Goal: Information Seeking & Learning: Learn about a topic

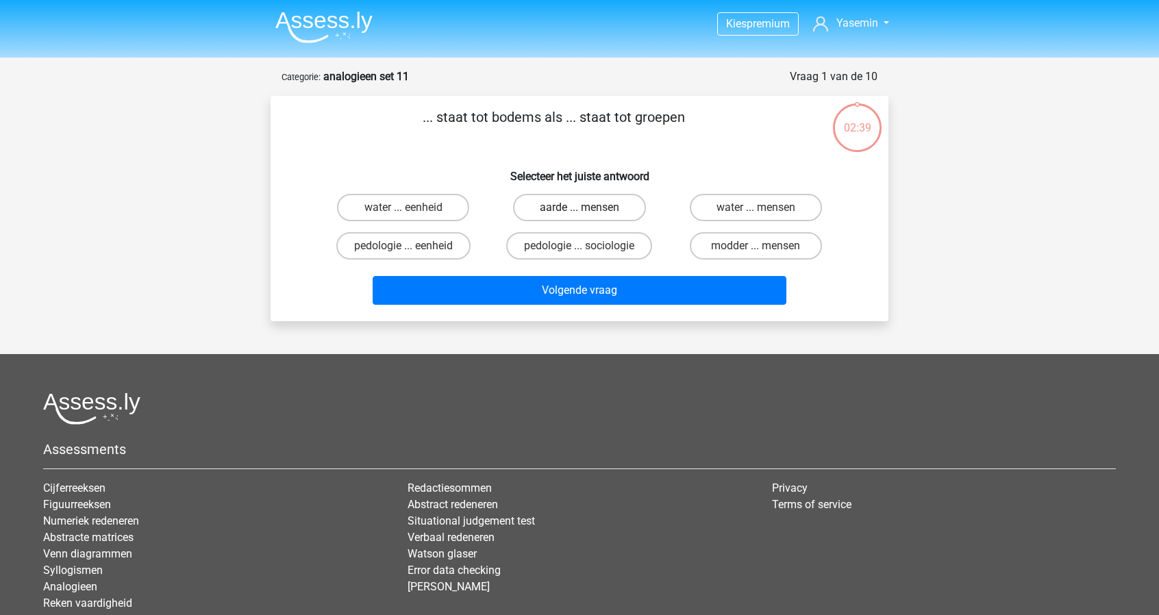
click at [619, 204] on label "aarde ... mensen" at bounding box center [579, 207] width 132 height 27
click at [588, 208] on input "aarde ... mensen" at bounding box center [583, 212] width 9 height 9
radio input "true"
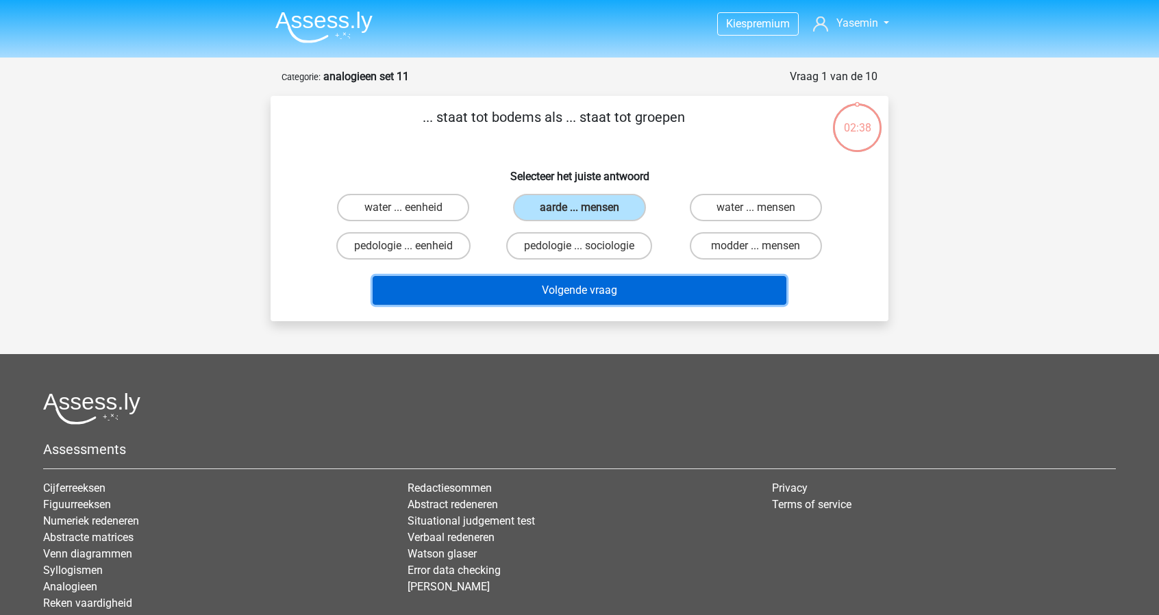
click at [629, 292] on button "Volgende vraag" at bounding box center [580, 290] width 414 height 29
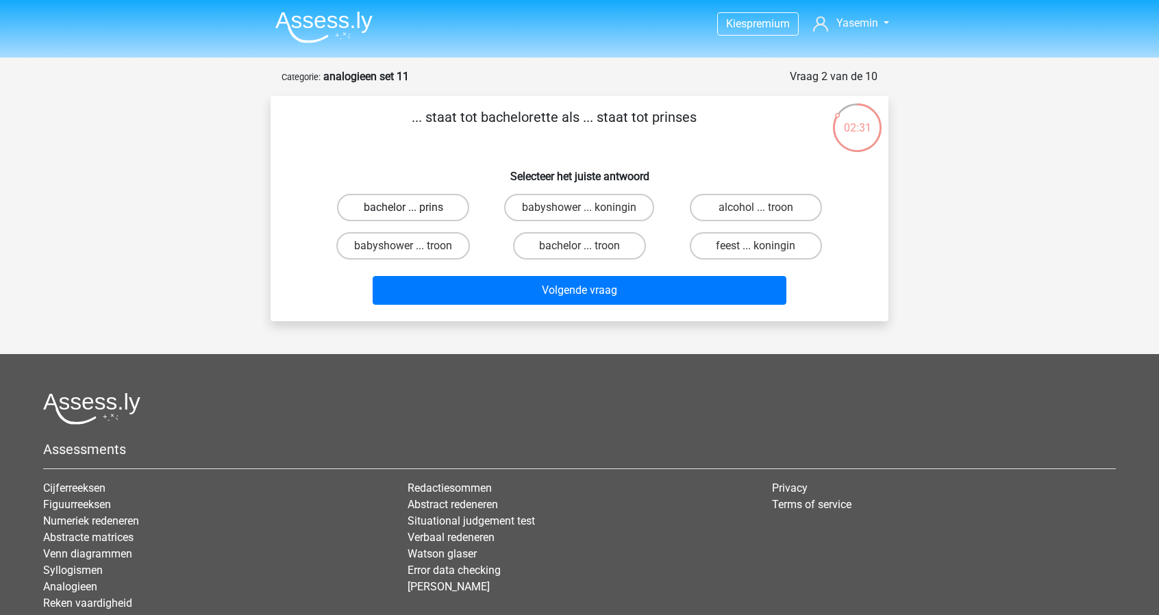
click at [437, 209] on label "bachelor ... prins" at bounding box center [403, 207] width 132 height 27
click at [412, 209] on input "bachelor ... prins" at bounding box center [407, 212] width 9 height 9
radio input "true"
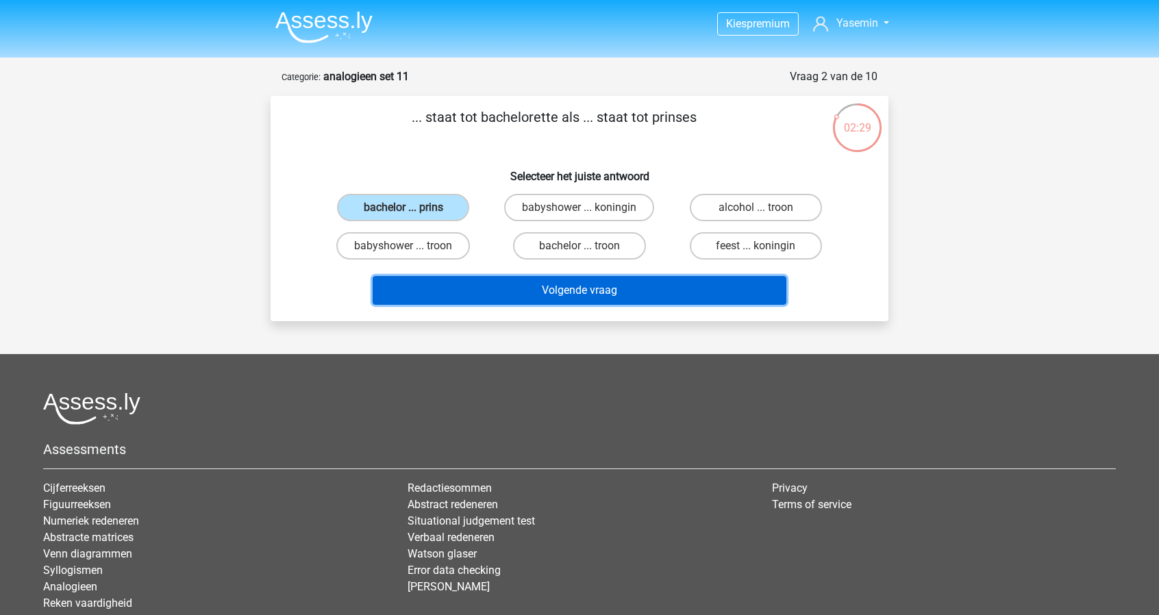
click at [614, 293] on button "Volgende vraag" at bounding box center [580, 290] width 414 height 29
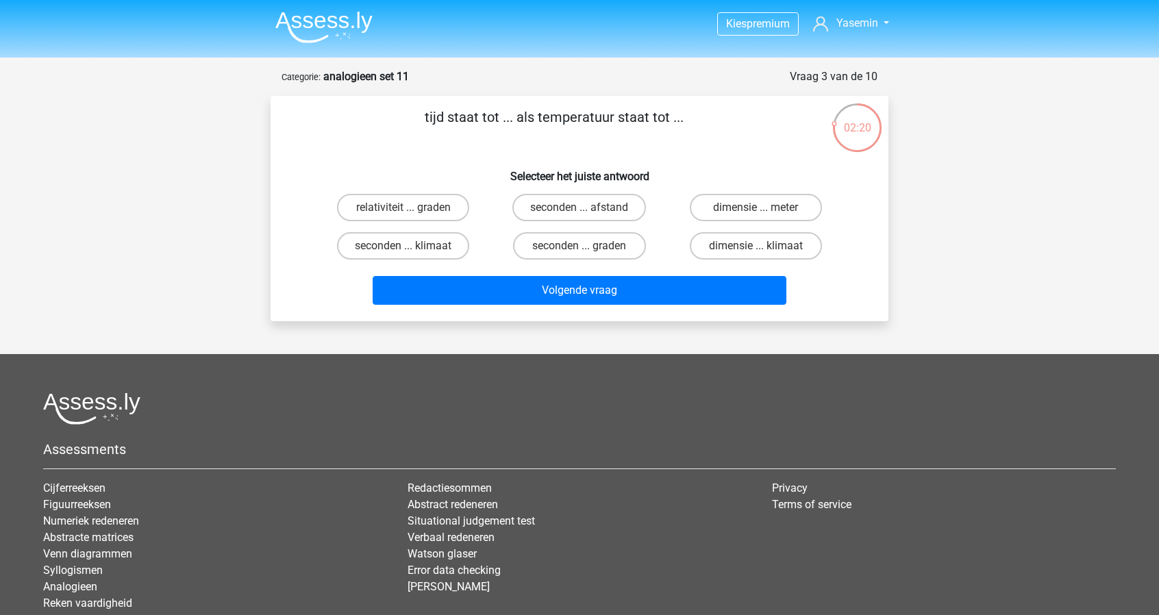
click at [588, 250] on input "seconden ... graden" at bounding box center [583, 250] width 9 height 9
radio input "true"
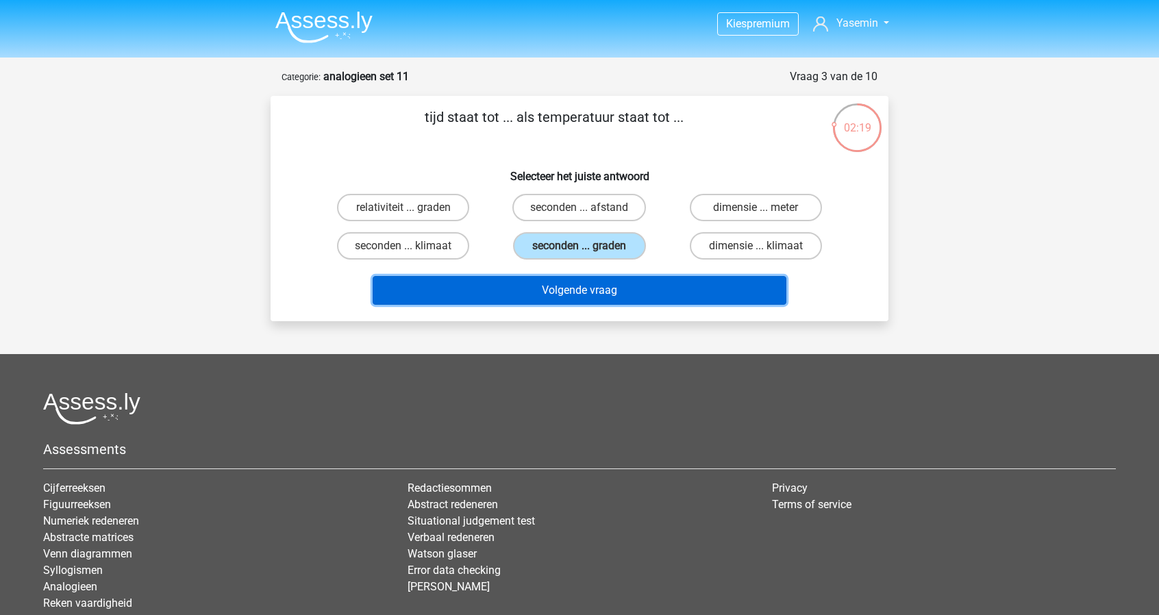
click at [683, 298] on button "Volgende vraag" at bounding box center [580, 290] width 414 height 29
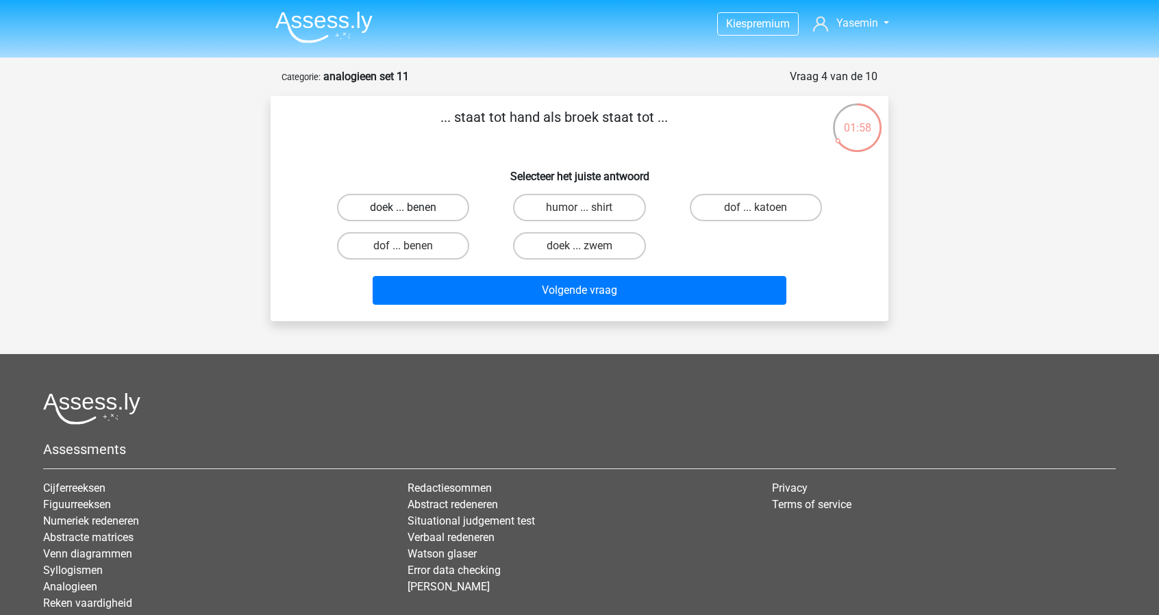
click at [431, 209] on label "doek ... benen" at bounding box center [403, 207] width 132 height 27
click at [412, 209] on input "doek ... benen" at bounding box center [407, 212] width 9 height 9
radio input "true"
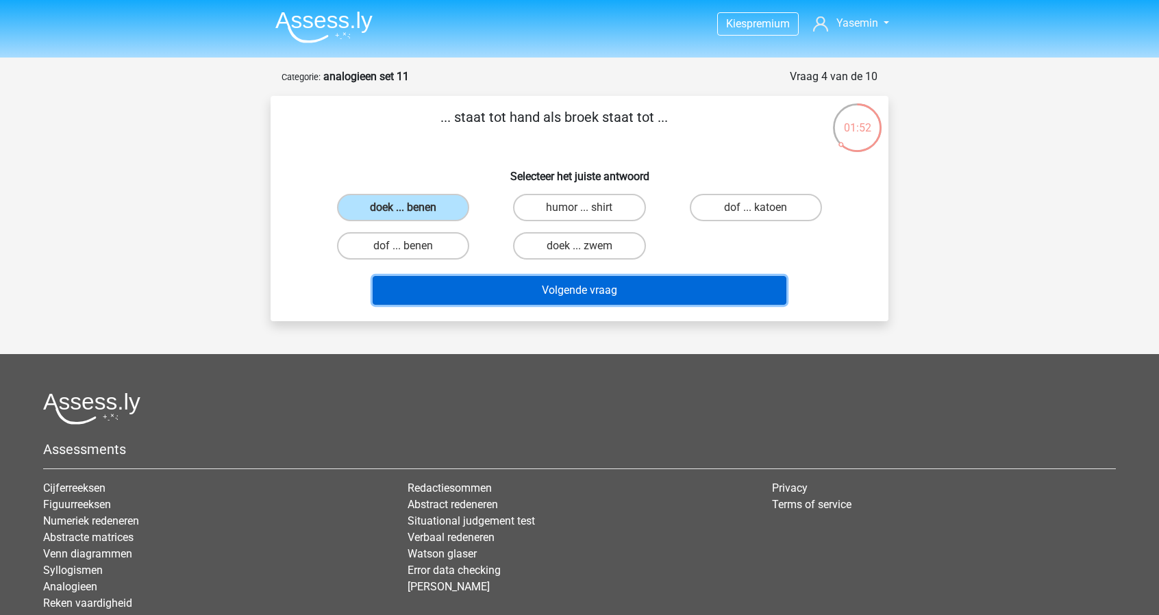
click at [611, 299] on button "Volgende vraag" at bounding box center [580, 290] width 414 height 29
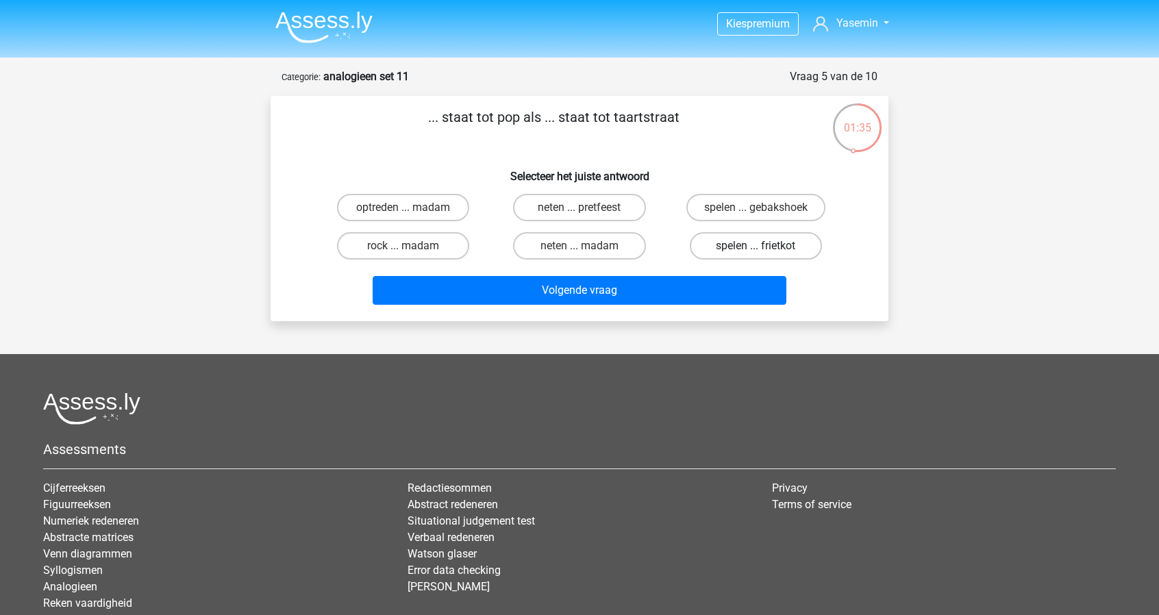
click at [788, 245] on label "spelen ... frietkot" at bounding box center [756, 245] width 132 height 27
click at [764, 246] on input "spelen ... frietkot" at bounding box center [759, 250] width 9 height 9
radio input "true"
click at [411, 202] on label "optreden ... madam" at bounding box center [403, 207] width 132 height 27
click at [411, 208] on input "optreden ... madam" at bounding box center [407, 212] width 9 height 9
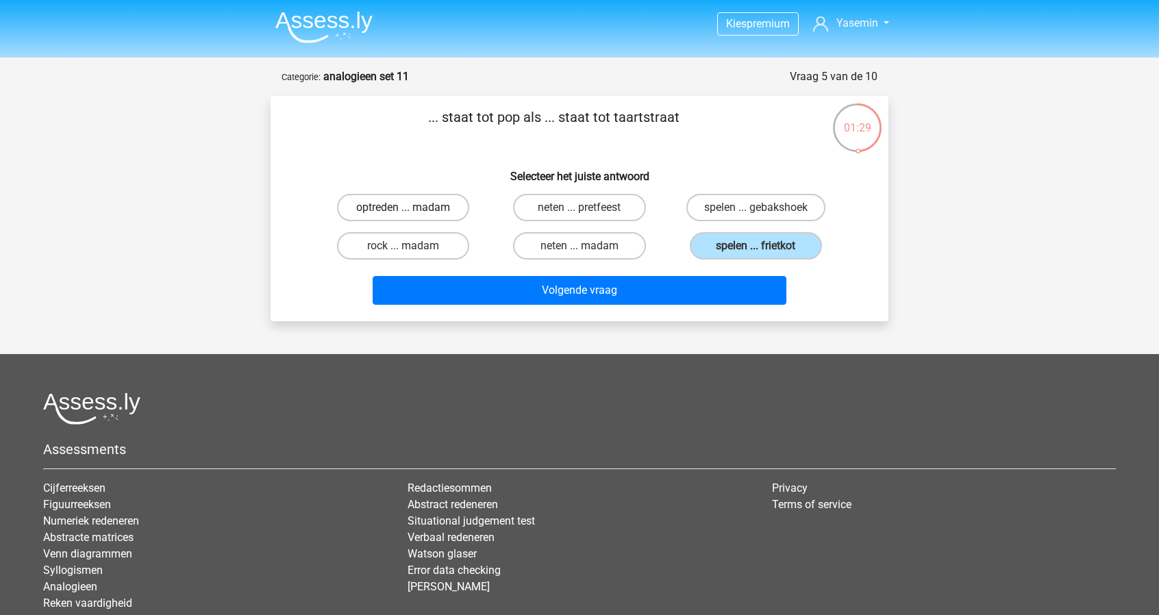
radio input "true"
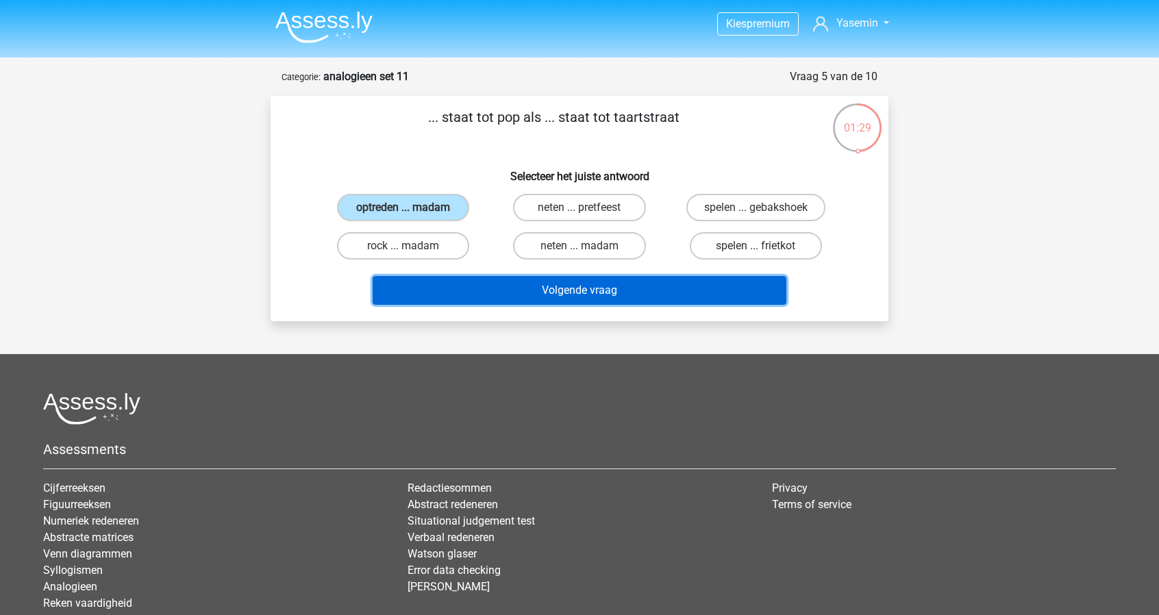
click at [644, 287] on button "Volgende vraag" at bounding box center [580, 290] width 414 height 29
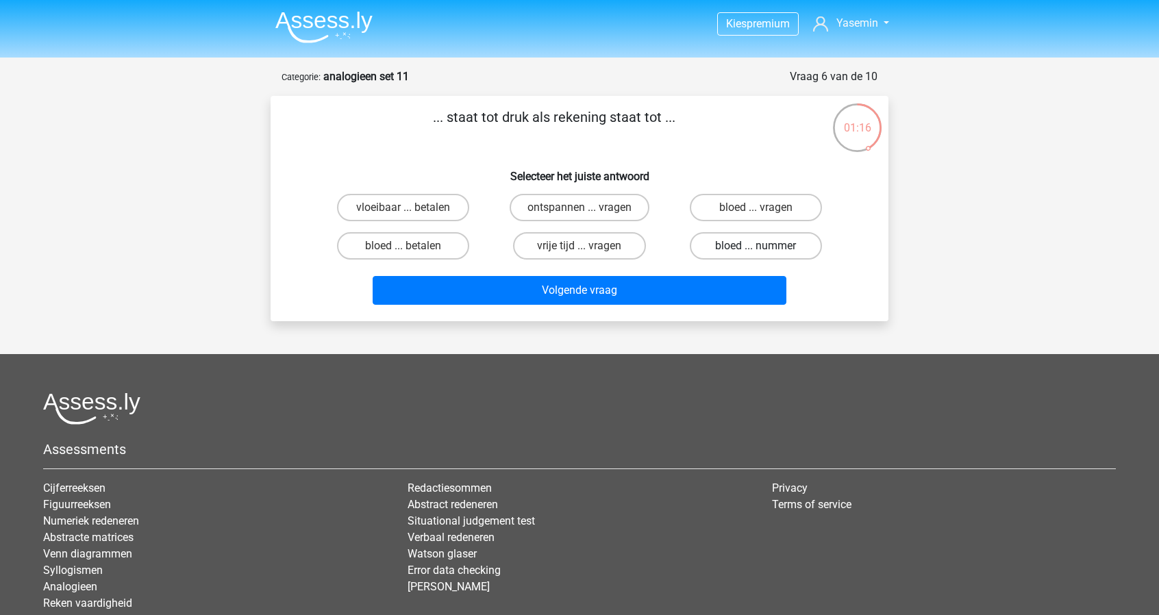
click at [769, 251] on label "bloed ... nummer" at bounding box center [756, 245] width 132 height 27
click at [764, 251] on input "bloed ... nummer" at bounding box center [759, 250] width 9 height 9
radio input "true"
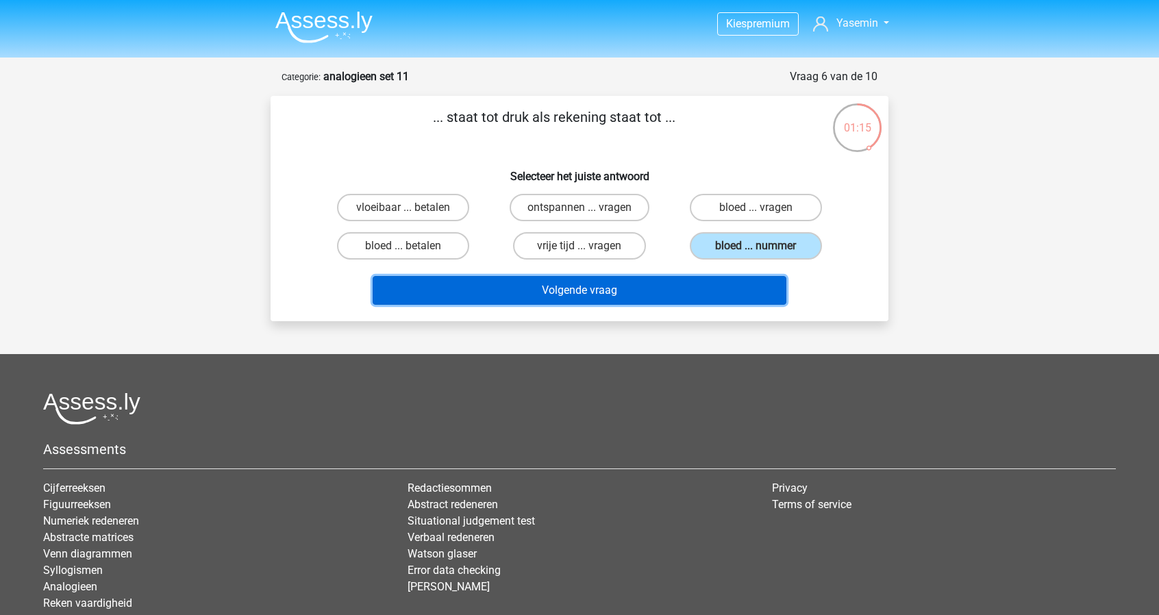
click at [737, 297] on button "Volgende vraag" at bounding box center [580, 290] width 414 height 29
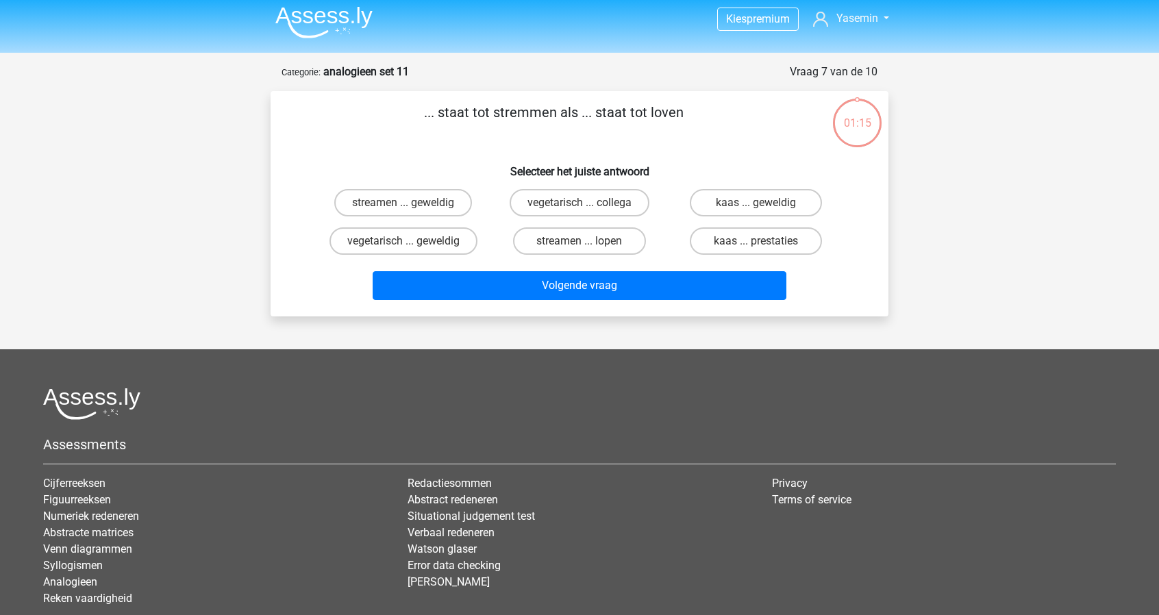
scroll to position [4, 0]
click at [432, 205] on label "streamen ... geweldig" at bounding box center [403, 203] width 138 height 27
click at [412, 205] on input "streamen ... geweldig" at bounding box center [407, 207] width 9 height 9
radio input "true"
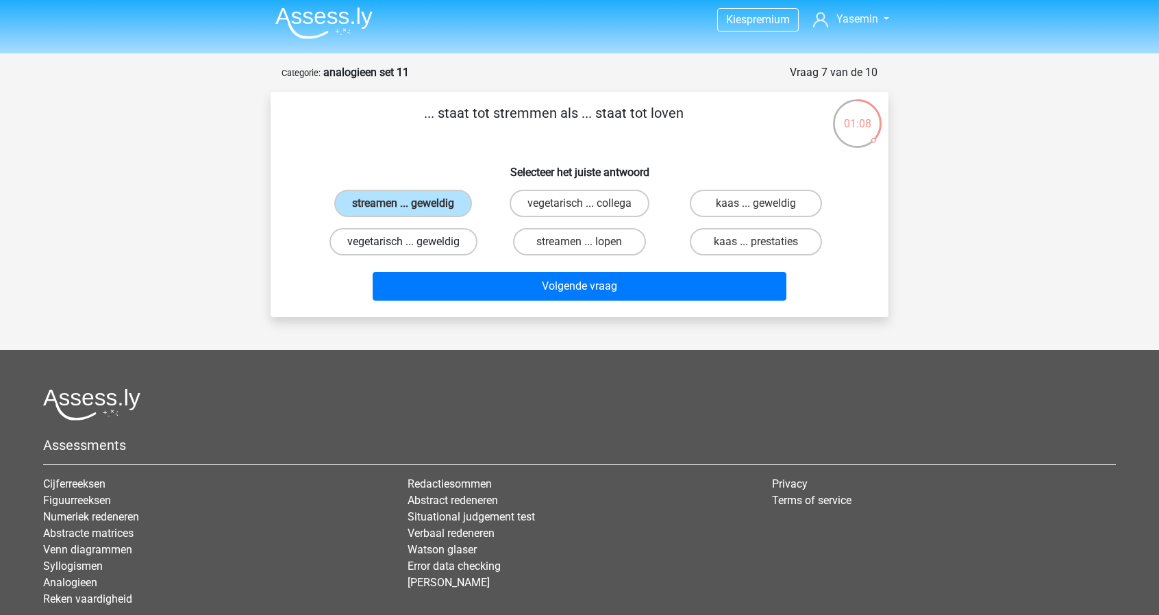
click at [433, 242] on label "vegetarisch ... geweldig" at bounding box center [403, 241] width 148 height 27
click at [412, 242] on input "vegetarisch ... geweldig" at bounding box center [407, 246] width 9 height 9
radio input "true"
click at [785, 203] on label "kaas ... geweldig" at bounding box center [756, 203] width 132 height 27
click at [764, 203] on input "kaas ... geweldig" at bounding box center [759, 207] width 9 height 9
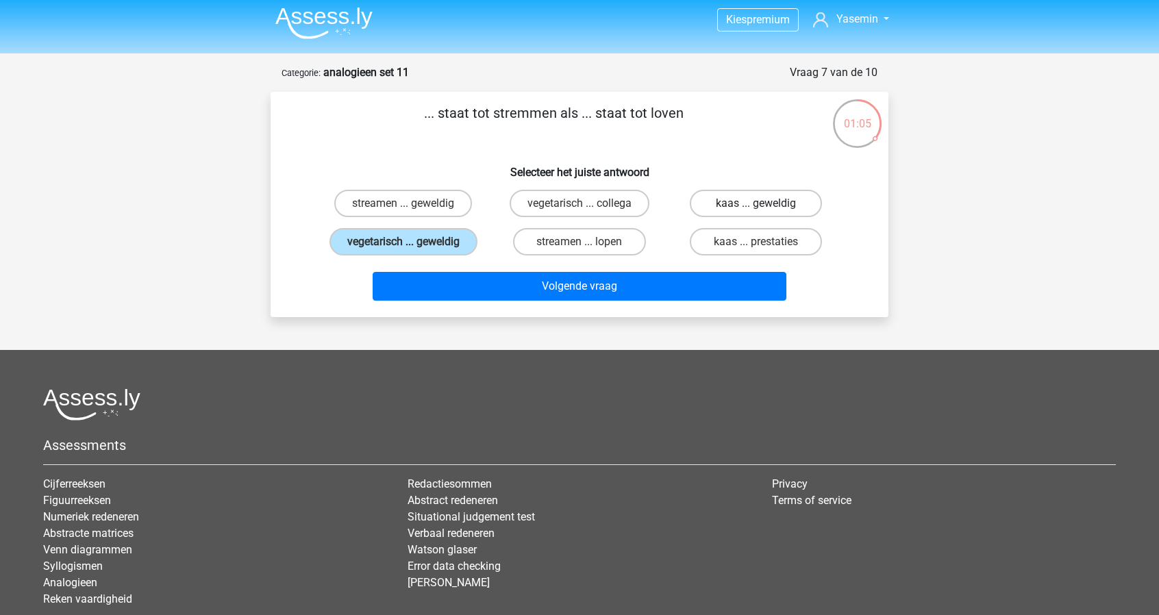
radio input "true"
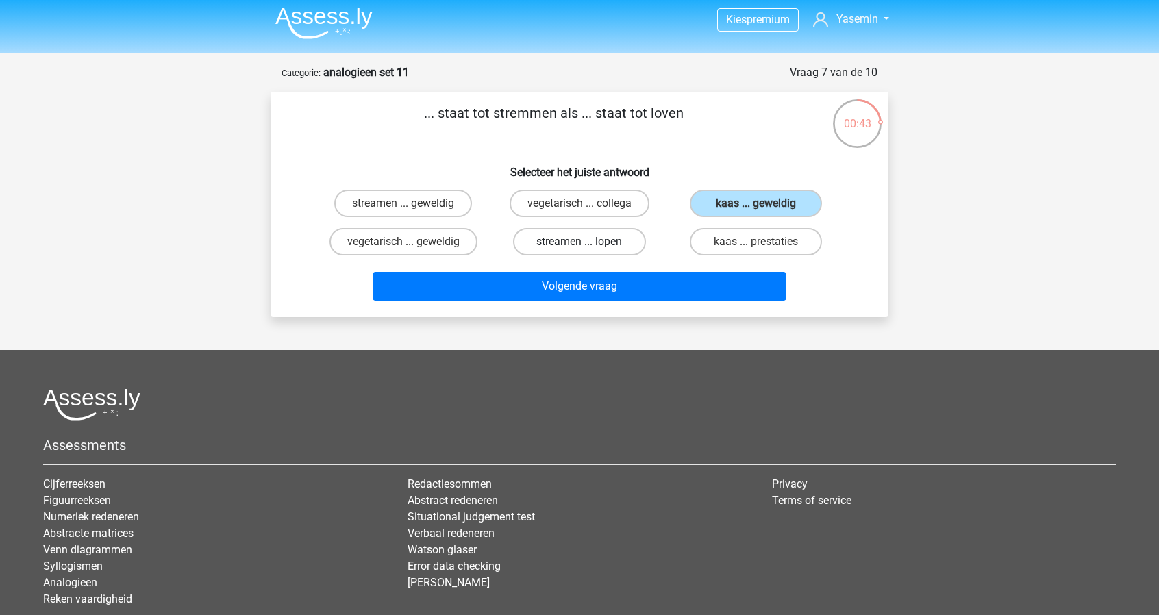
click at [589, 253] on label "streamen ... lopen" at bounding box center [579, 241] width 132 height 27
click at [588, 251] on input "streamen ... lopen" at bounding box center [583, 246] width 9 height 9
radio input "true"
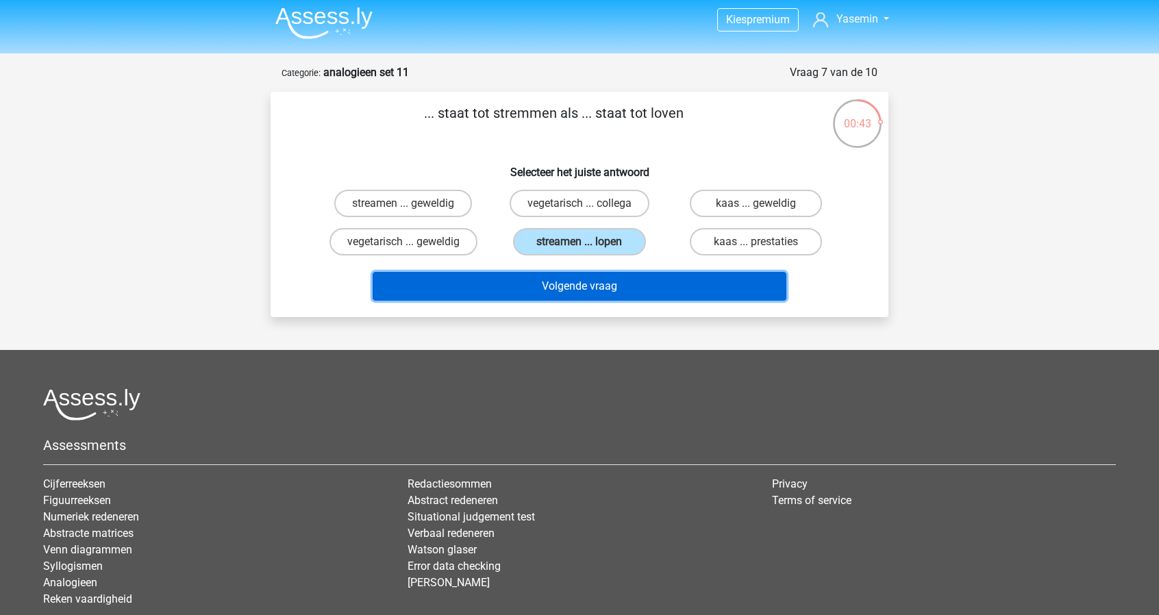
click at [619, 295] on button "Volgende vraag" at bounding box center [580, 286] width 414 height 29
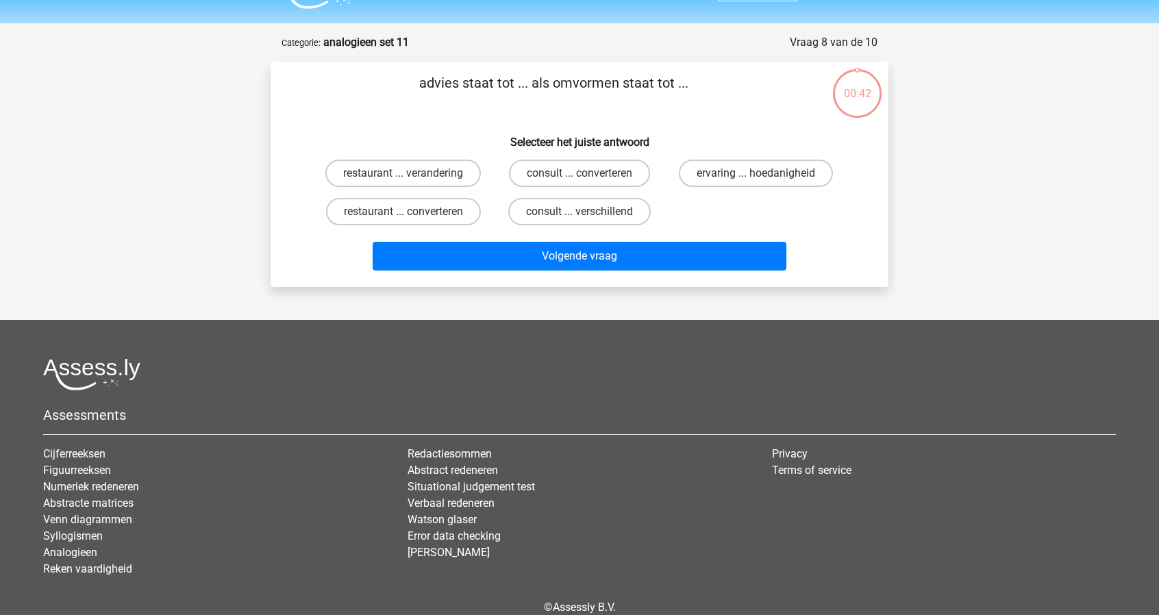
scroll to position [0, 0]
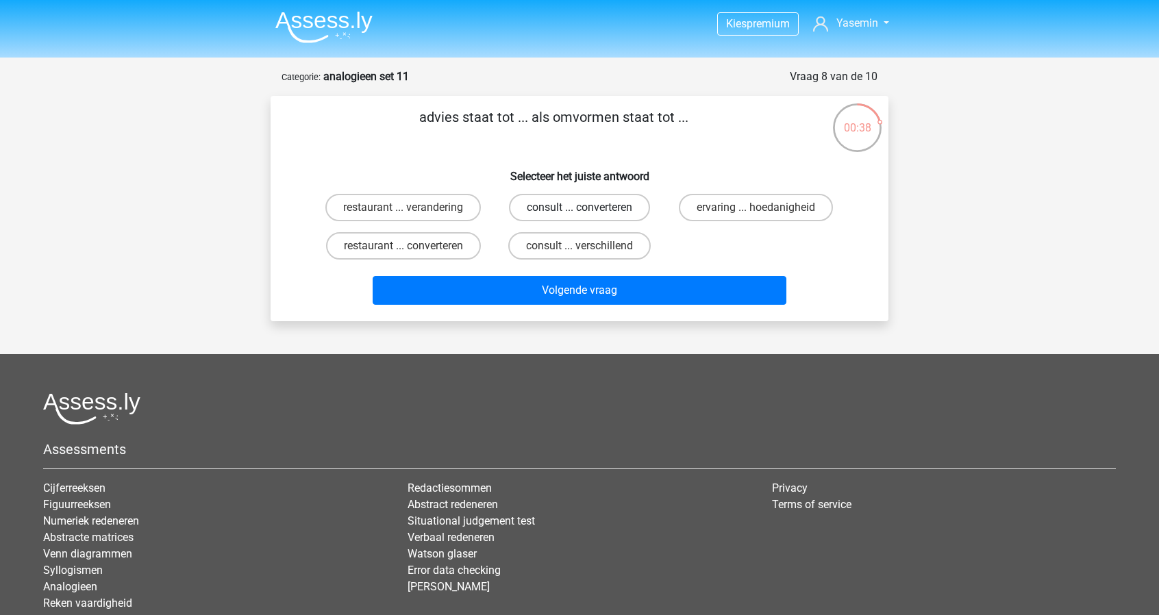
click at [616, 207] on label "consult ... converteren" at bounding box center [579, 207] width 141 height 27
click at [588, 208] on input "consult ... converteren" at bounding box center [583, 212] width 9 height 9
radio input "true"
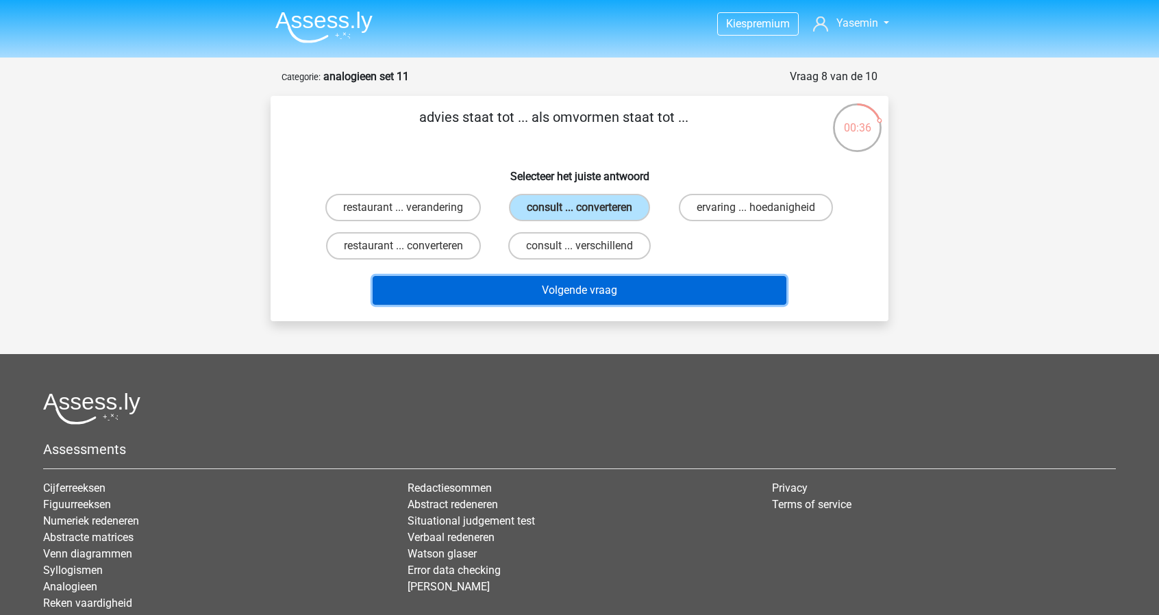
click at [683, 297] on button "Volgende vraag" at bounding box center [580, 290] width 414 height 29
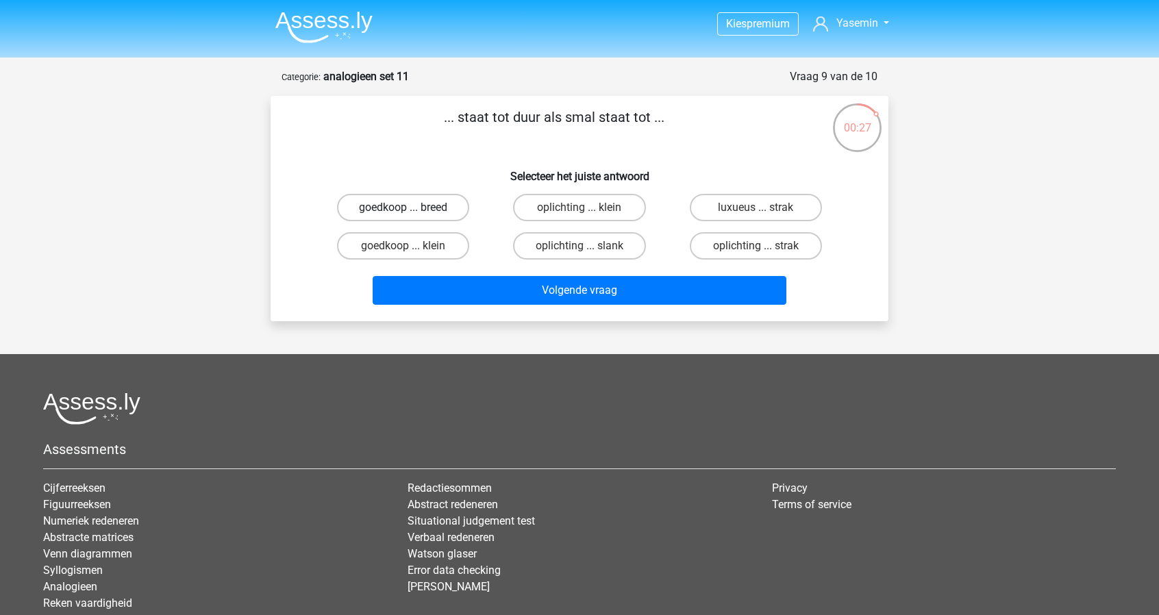
click at [436, 207] on label "goedkoop ... breed" at bounding box center [403, 207] width 132 height 27
click at [412, 208] on input "goedkoop ... breed" at bounding box center [407, 212] width 9 height 9
radio input "true"
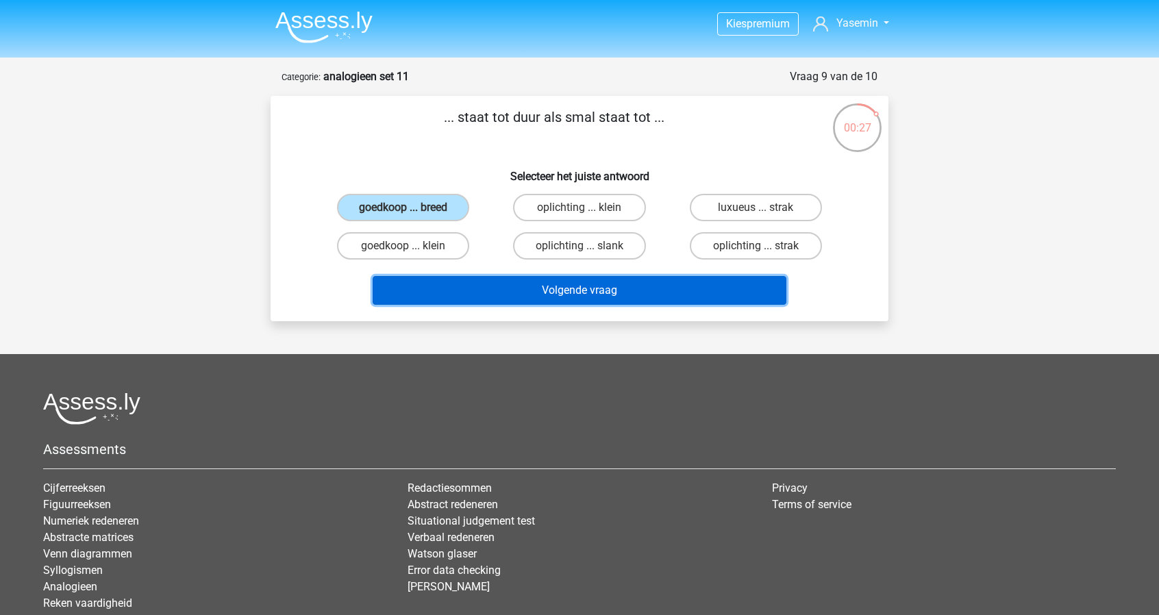
click at [625, 288] on button "Volgende vraag" at bounding box center [580, 290] width 414 height 29
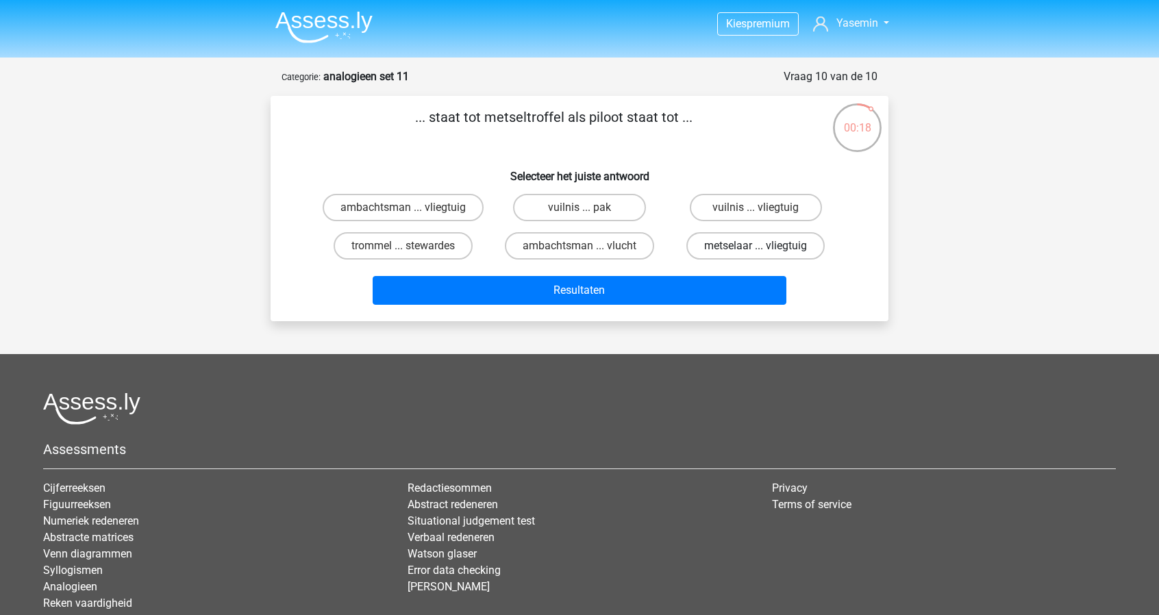
click at [782, 250] on label "metselaar ... vliegtuig" at bounding box center [755, 245] width 138 height 27
click at [764, 250] on input "metselaar ... vliegtuig" at bounding box center [759, 250] width 9 height 9
radio input "true"
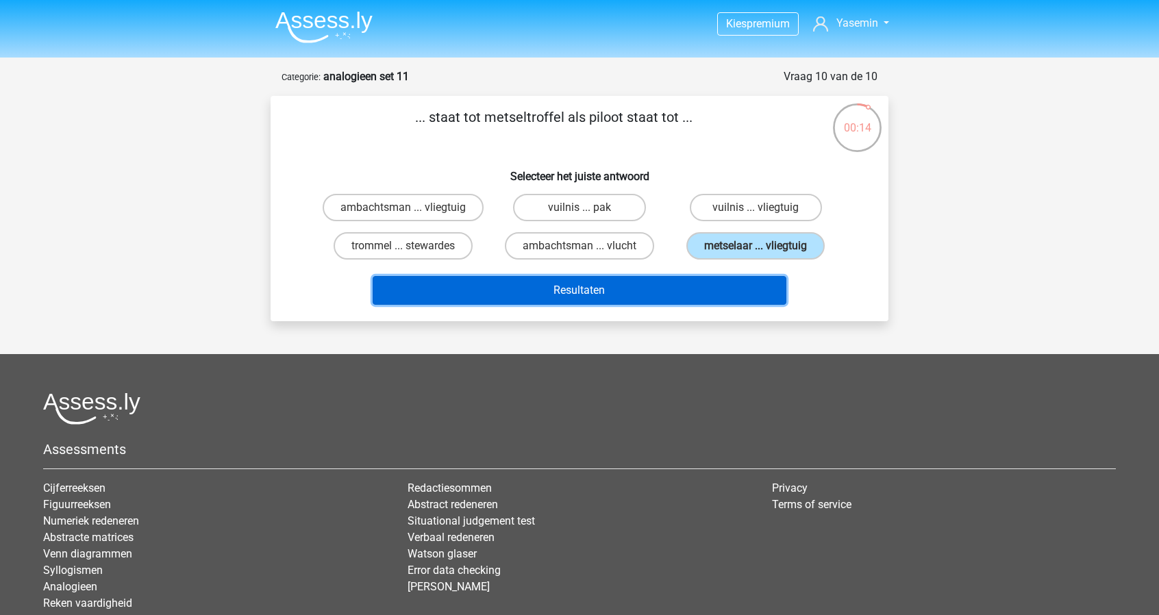
click at [737, 291] on button "Resultaten" at bounding box center [580, 290] width 414 height 29
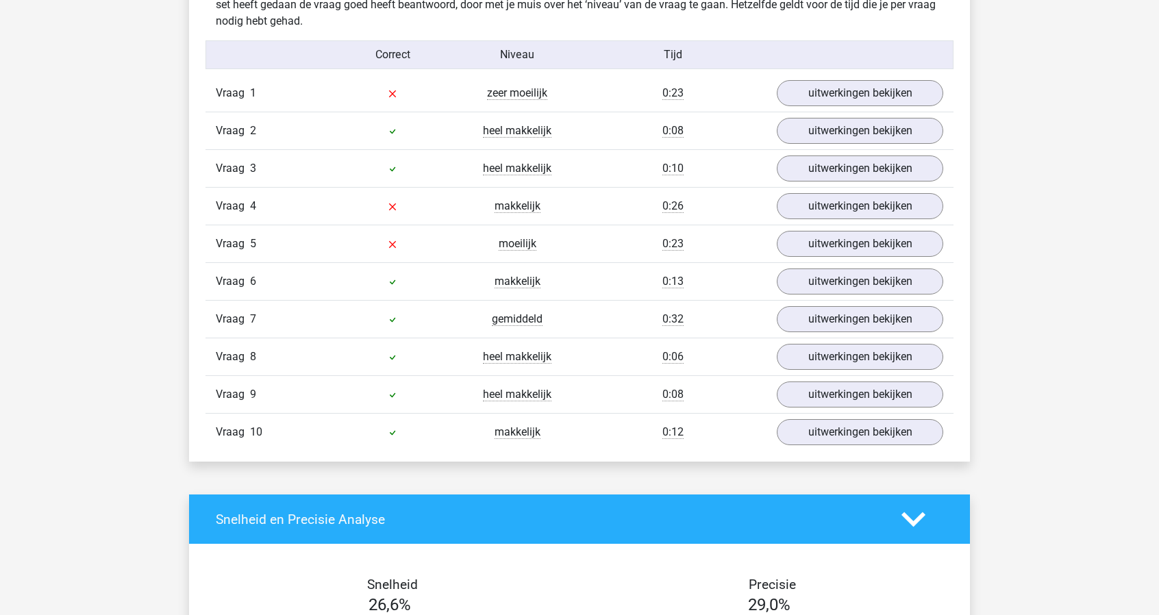
scroll to position [1106, 0]
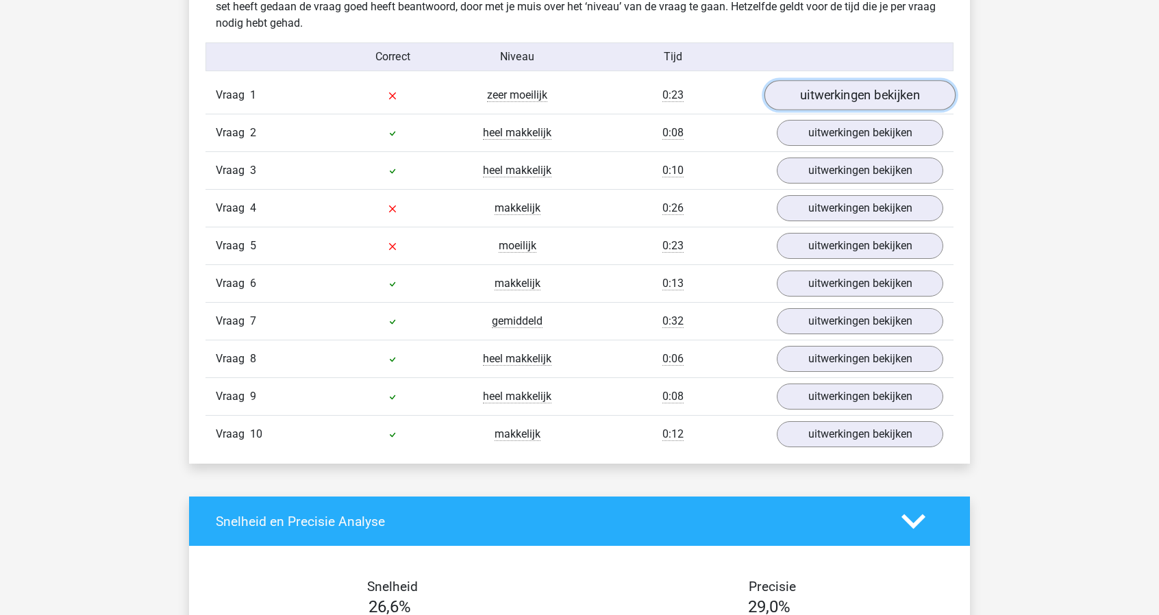
click at [910, 88] on link "uitwerkingen bekijken" at bounding box center [859, 96] width 191 height 30
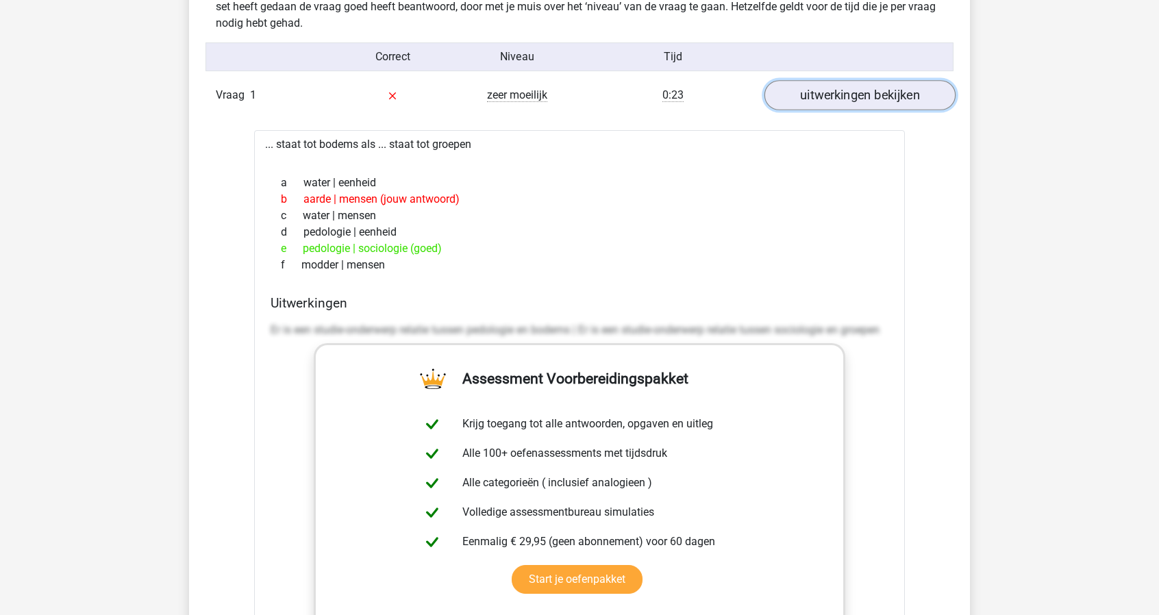
click at [910, 88] on link "uitwerkingen bekijken" at bounding box center [859, 96] width 191 height 30
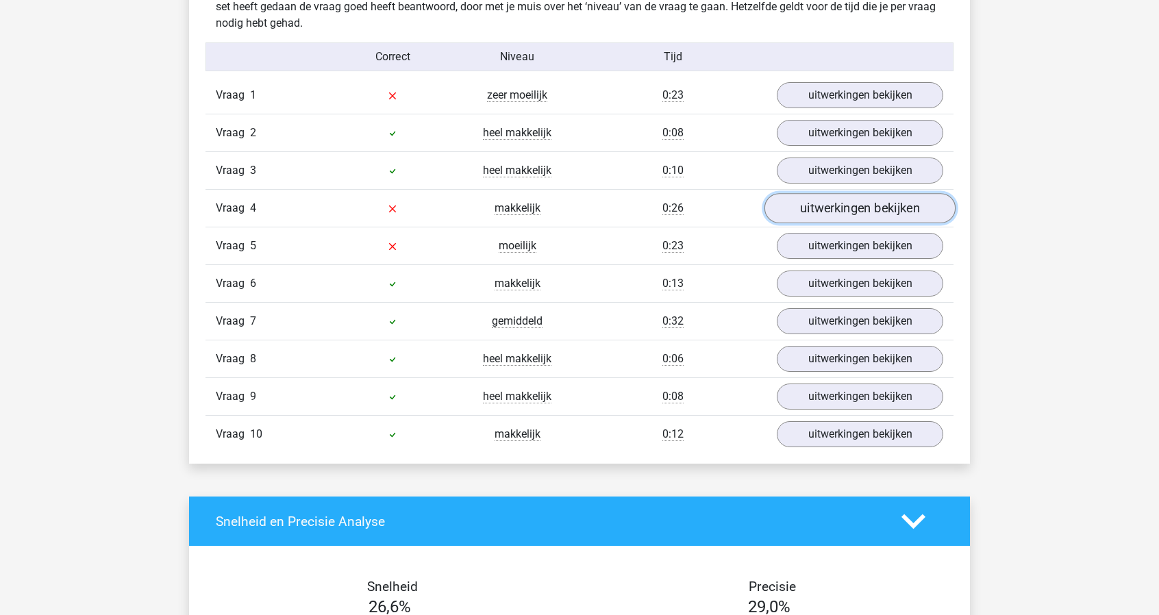
click at [886, 213] on link "uitwerkingen bekijken" at bounding box center [859, 209] width 191 height 30
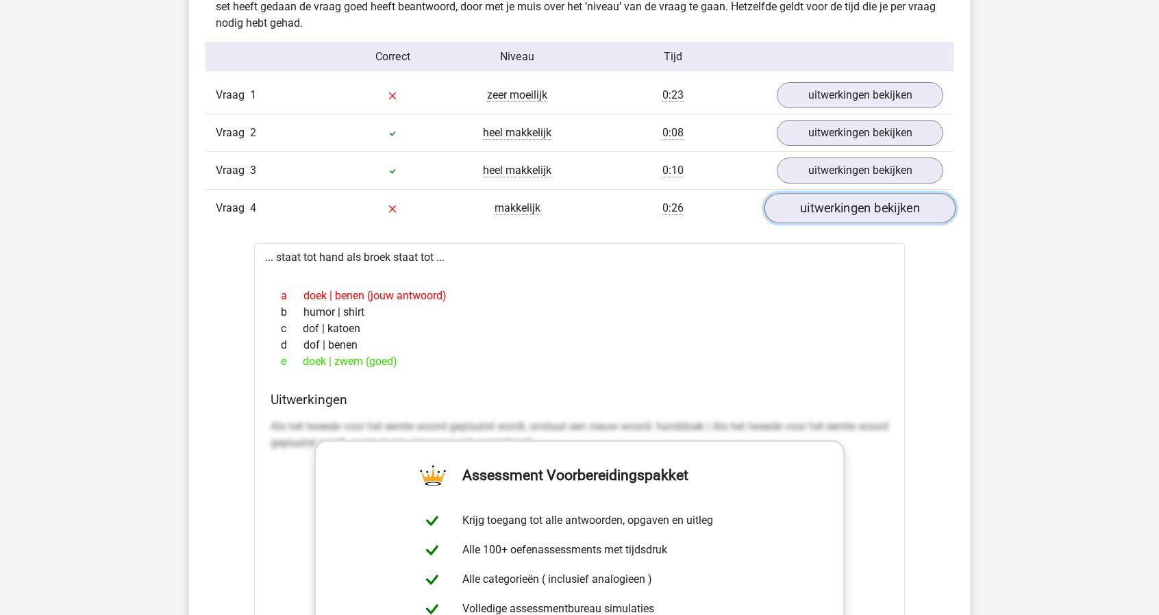
click at [886, 213] on link "uitwerkingen bekijken" at bounding box center [859, 209] width 191 height 30
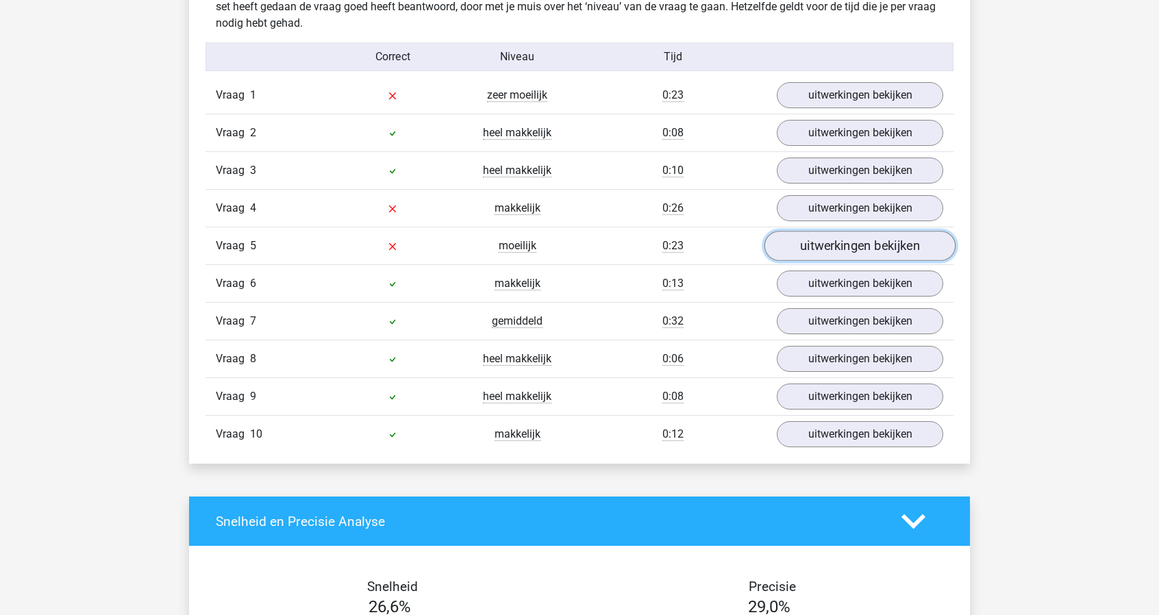
click at [877, 247] on link "uitwerkingen bekijken" at bounding box center [859, 247] width 191 height 30
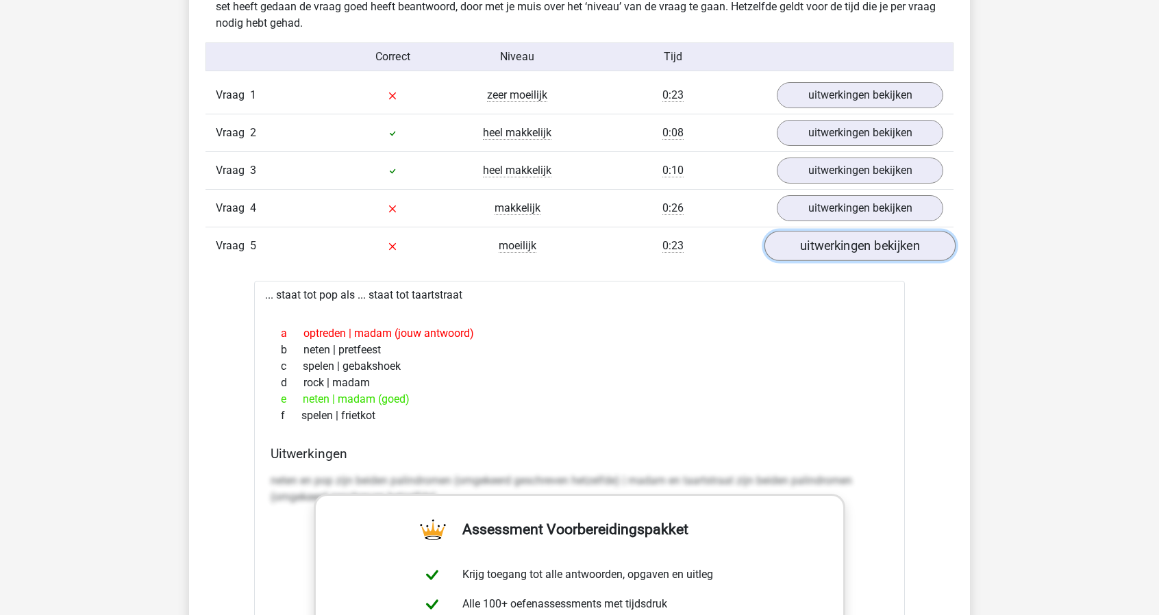
click at [877, 247] on link "uitwerkingen bekijken" at bounding box center [859, 247] width 191 height 30
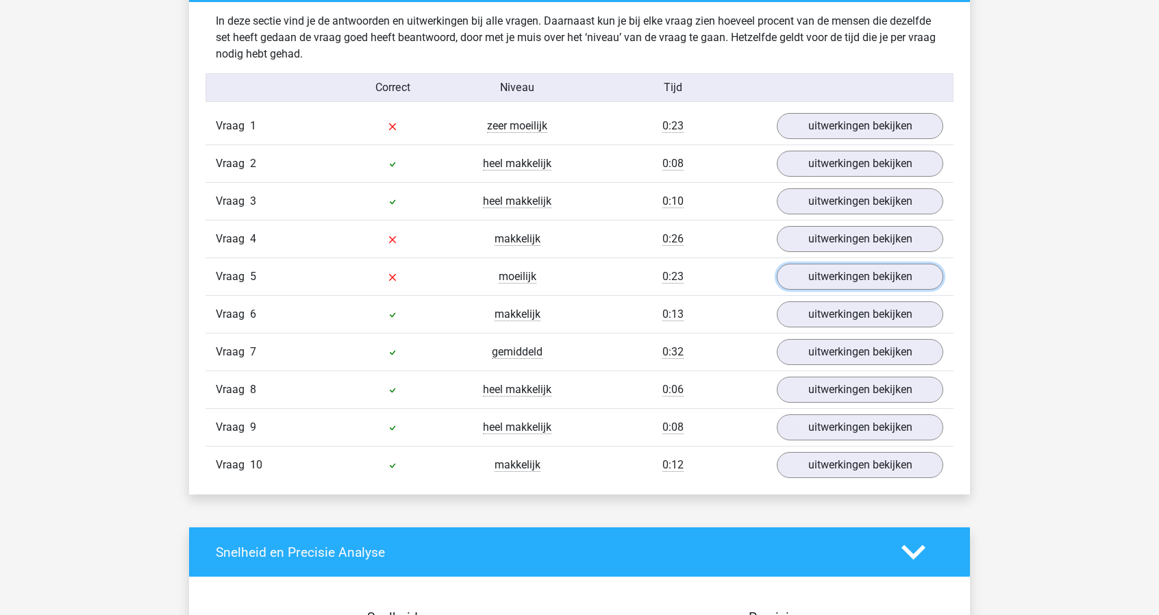
scroll to position [0, 0]
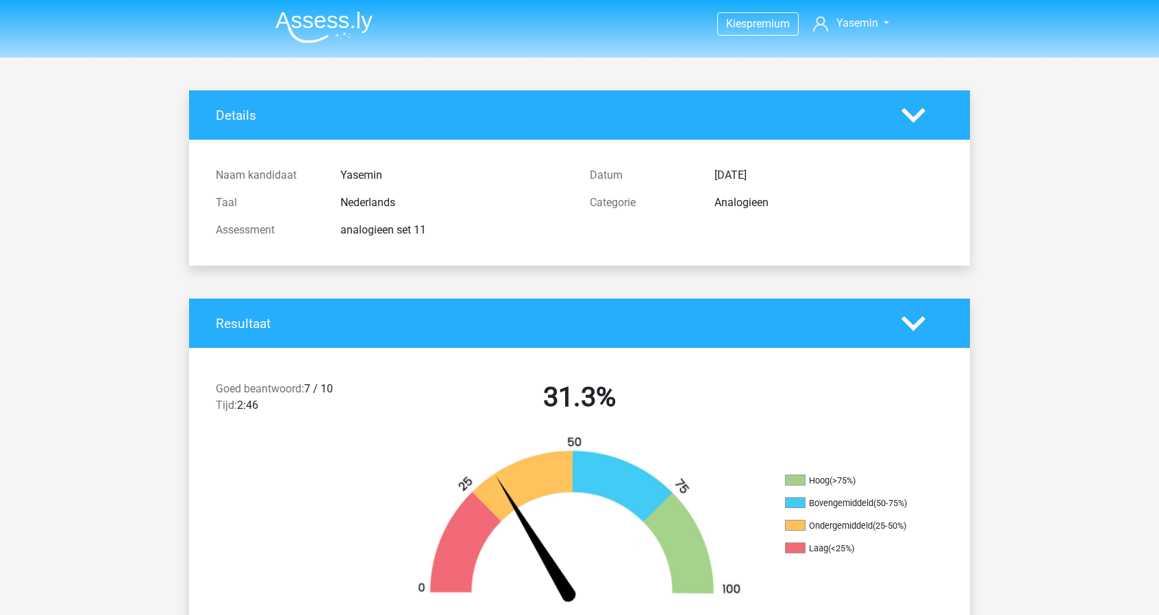
click at [305, 28] on img at bounding box center [323, 27] width 97 height 32
